Goal: Transaction & Acquisition: Purchase product/service

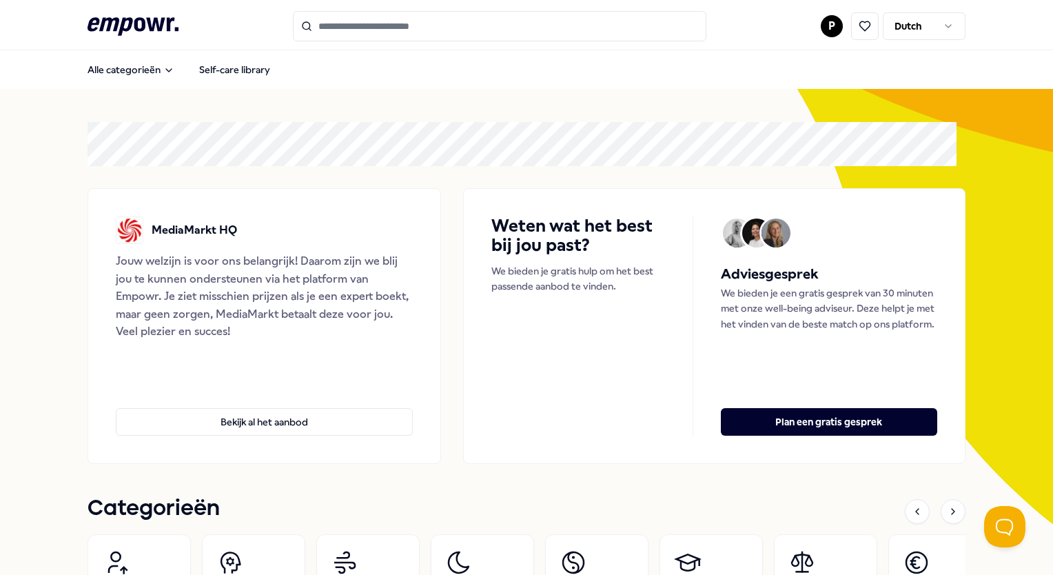
click at [821, 28] on html ".empowr-logo_svg__cls-1{fill:#03032f} P Dutch Alle categorieën Self-care librar…" at bounding box center [526, 287] width 1053 height 575
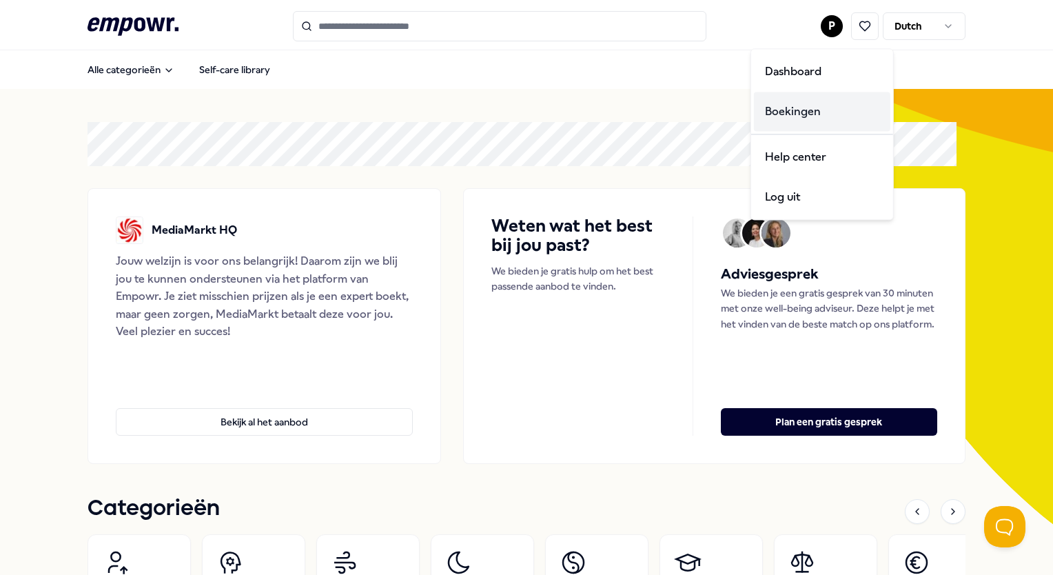
click at [776, 113] on div "Boekingen" at bounding box center [822, 112] width 136 height 40
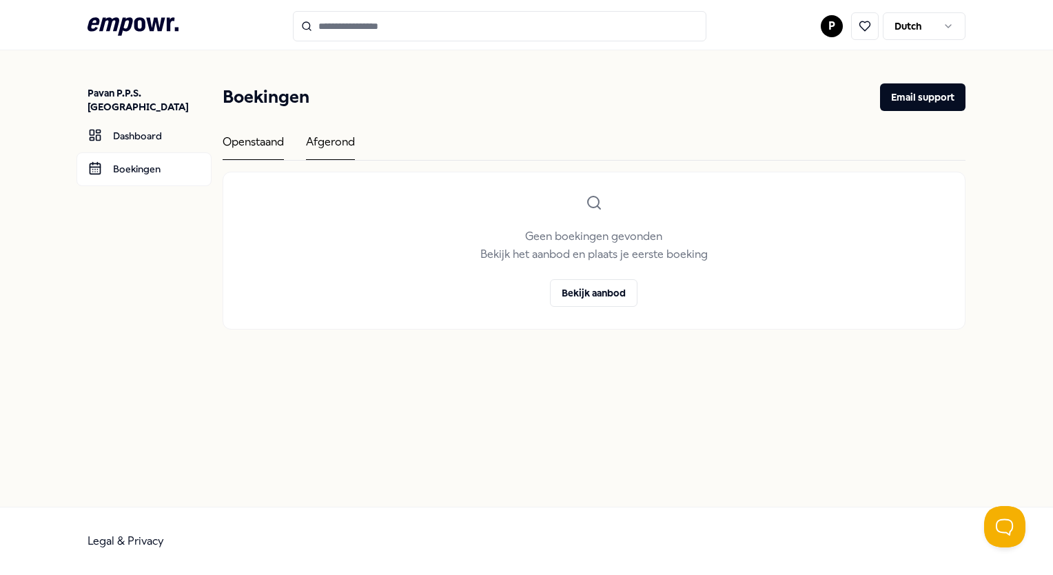
click at [330, 142] on div "Afgerond" at bounding box center [330, 146] width 49 height 27
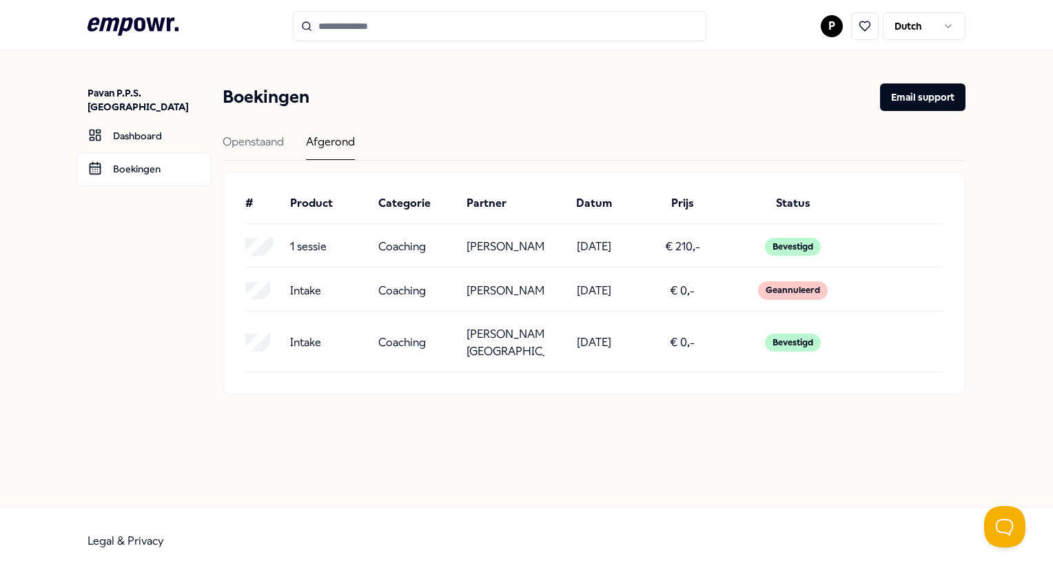
click at [501, 252] on p "[PERSON_NAME]" at bounding box center [505, 247] width 77 height 18
click at [806, 256] on div "Bevestigd" at bounding box center [793, 247] width 56 height 18
click at [339, 23] on input "Search for products, categories or subcategories" at bounding box center [499, 26] width 413 height 30
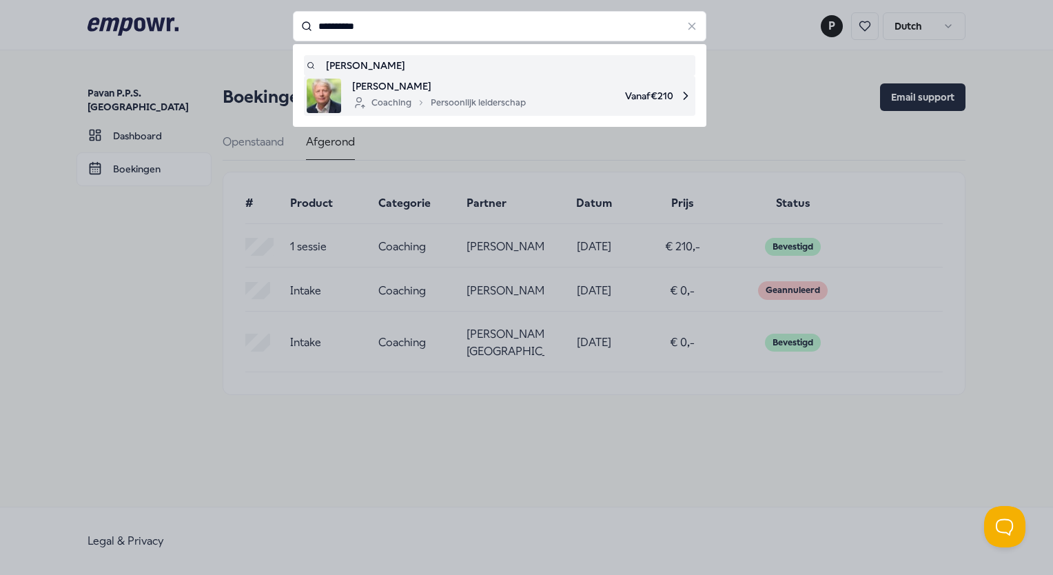
click at [398, 102] on div "Coaching Persoonlijk leiderschap" at bounding box center [439, 102] width 174 height 17
type input "**********"
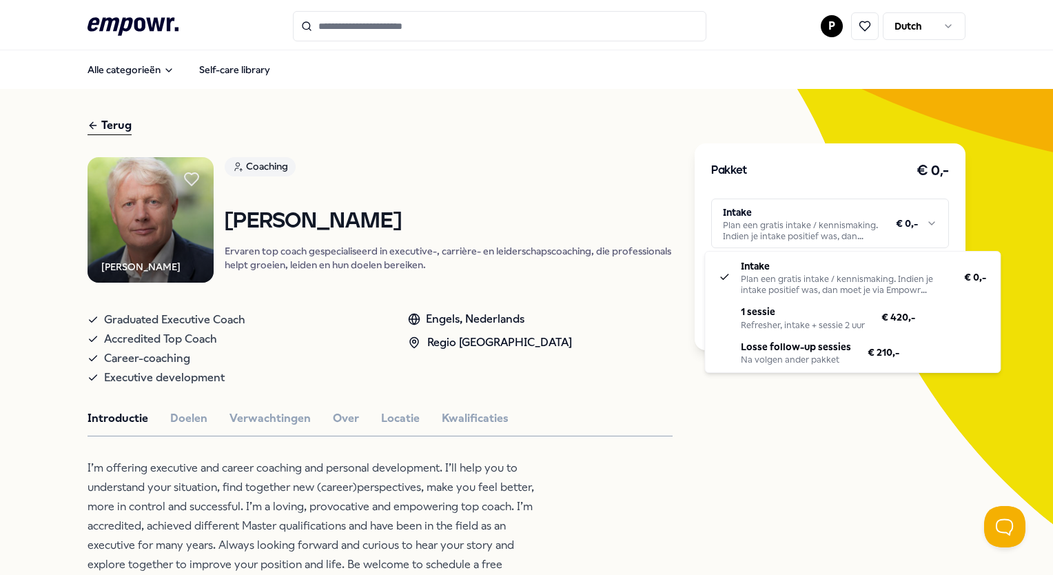
click at [819, 234] on html ".empowr-logo_svg__cls-1{fill:#03032f} P Dutch Alle categorieën Self-care librar…" at bounding box center [526, 287] width 1053 height 575
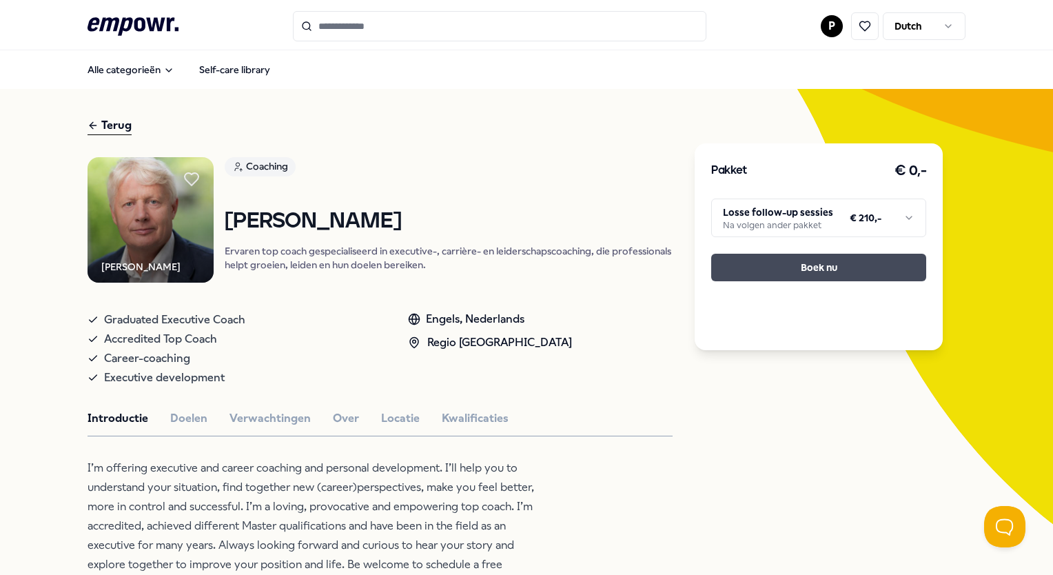
click at [796, 265] on button "Boek nu" at bounding box center [818, 268] width 215 height 28
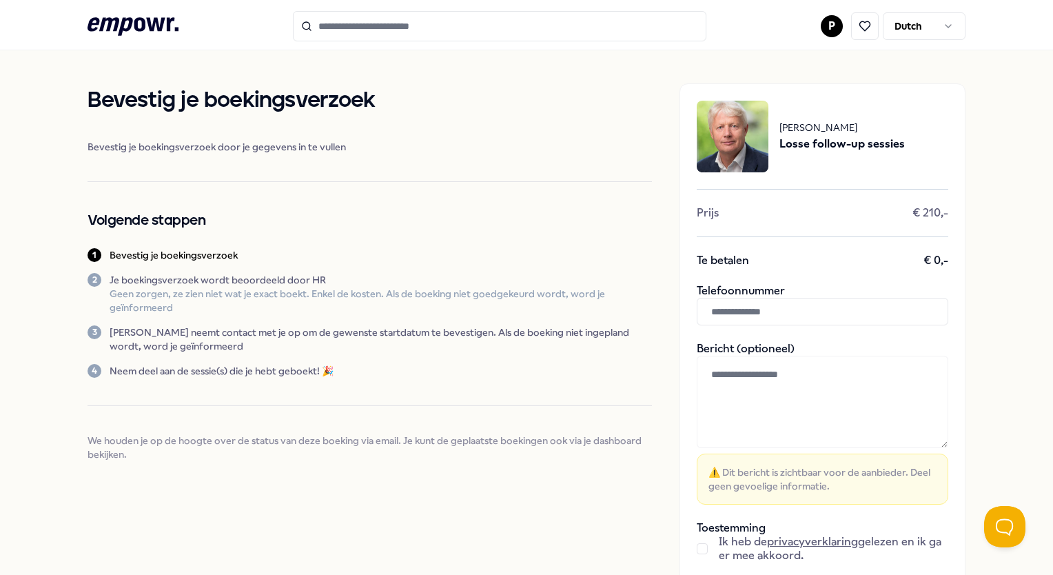
click at [755, 305] on input "text" at bounding box center [823, 312] width 252 height 28
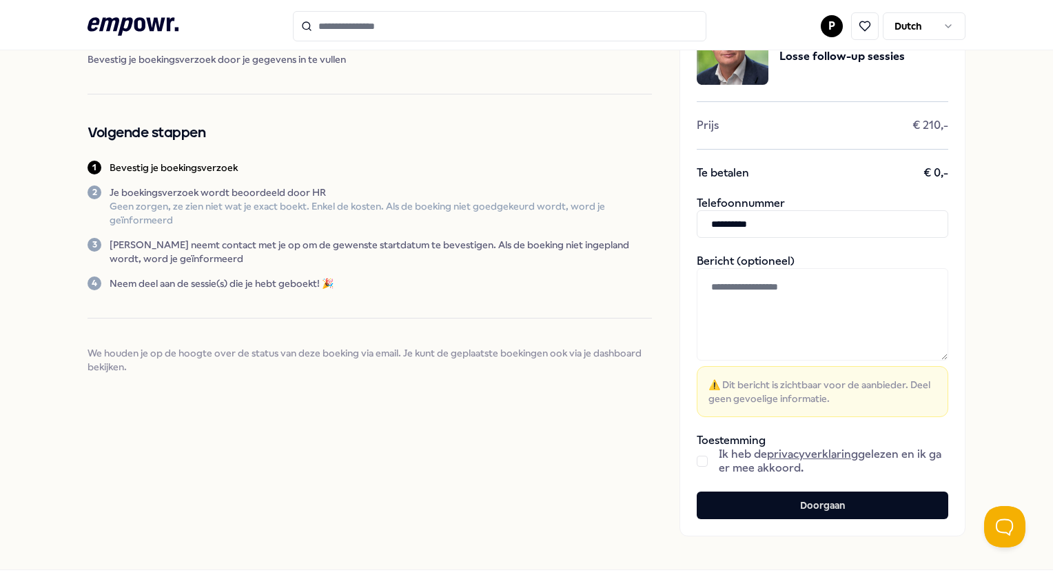
scroll to position [94, 0]
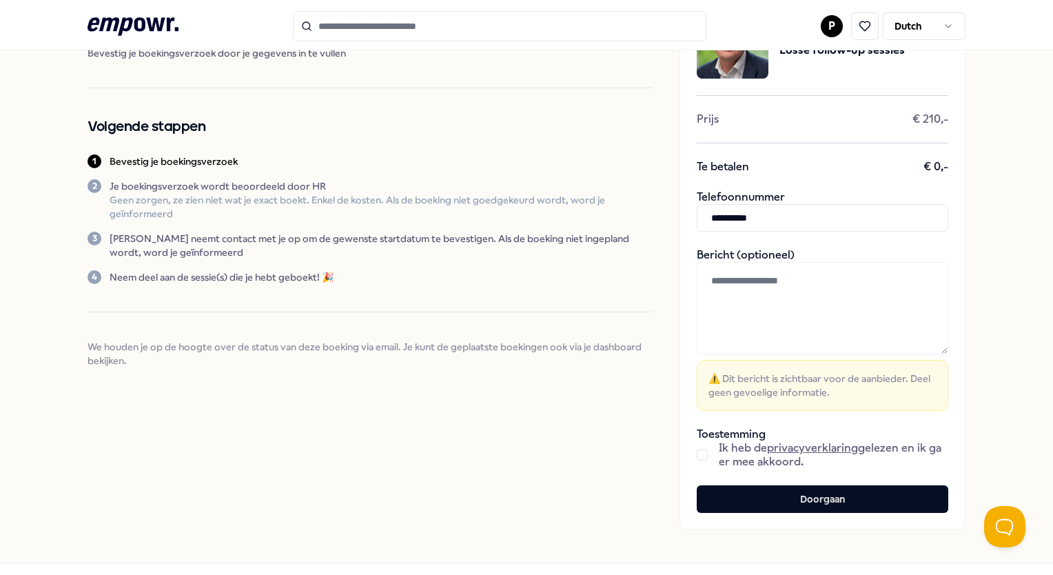
type input "**********"
click at [697, 456] on button "button" at bounding box center [702, 454] width 11 height 11
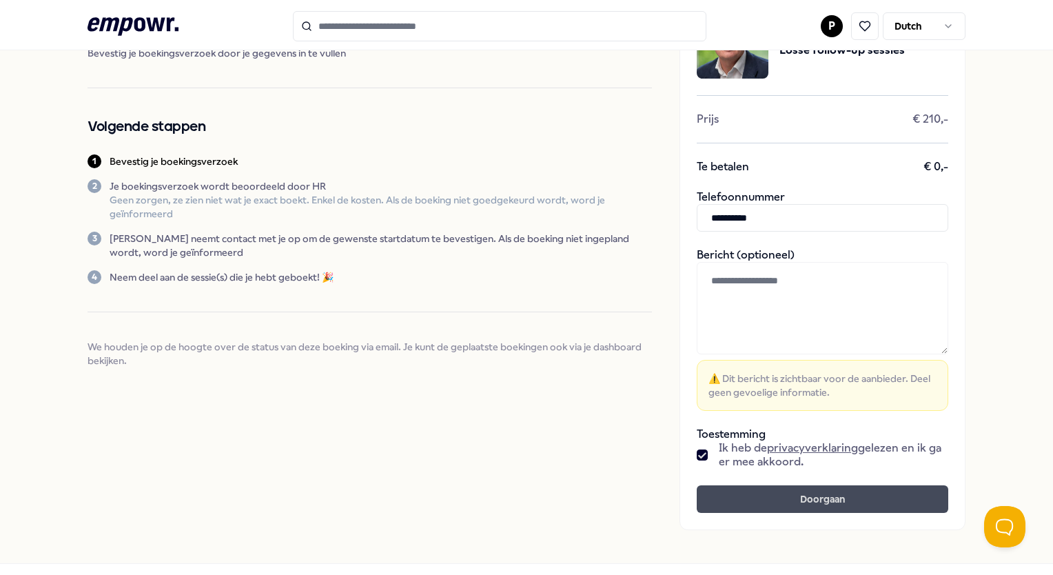
click at [730, 494] on button "Doorgaan" at bounding box center [823, 499] width 252 height 28
